Goal: Information Seeking & Learning: Learn about a topic

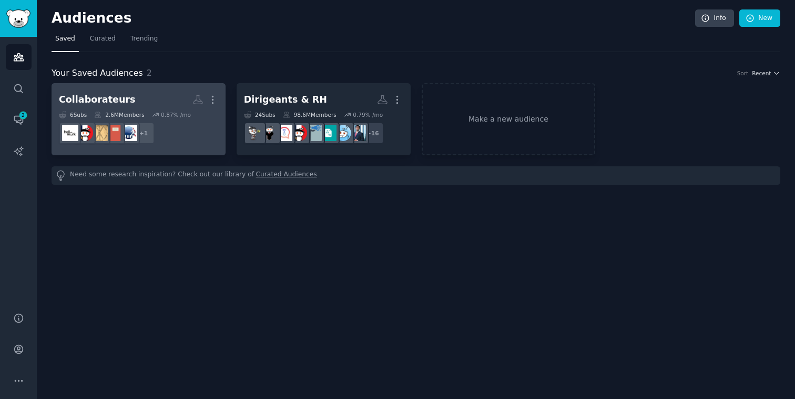
click at [167, 94] on h2 "Collaborateurs More" at bounding box center [138, 99] width 159 height 18
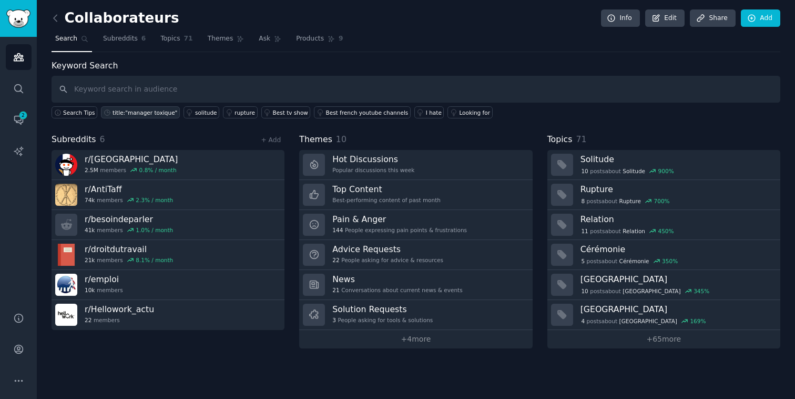
click at [141, 114] on div "title:"manager toxique"" at bounding box center [145, 112] width 65 height 7
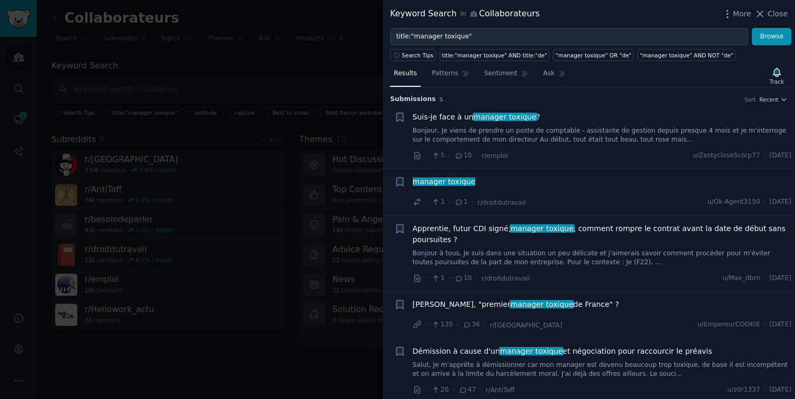
click at [491, 138] on link "Bonjour, Je viens de prendre un poste de comptable - assistante de gestion depu…" at bounding box center [602, 135] width 379 height 18
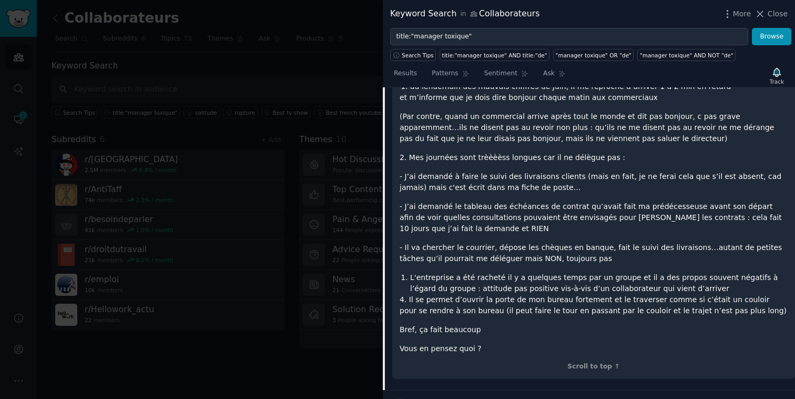
scroll to position [214, 0]
